Goal: Navigation & Orientation: Go to known website

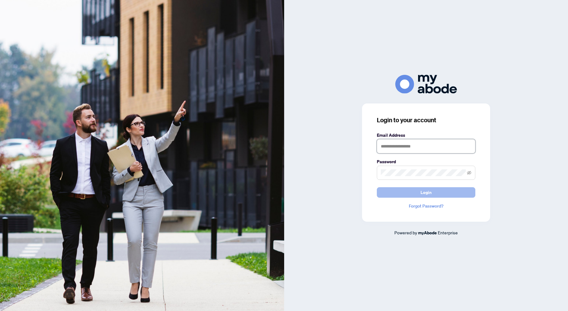
type input "**********"
click at [423, 192] on span "Login" at bounding box center [426, 193] width 11 height 10
